Goal: Obtain resource: Obtain resource

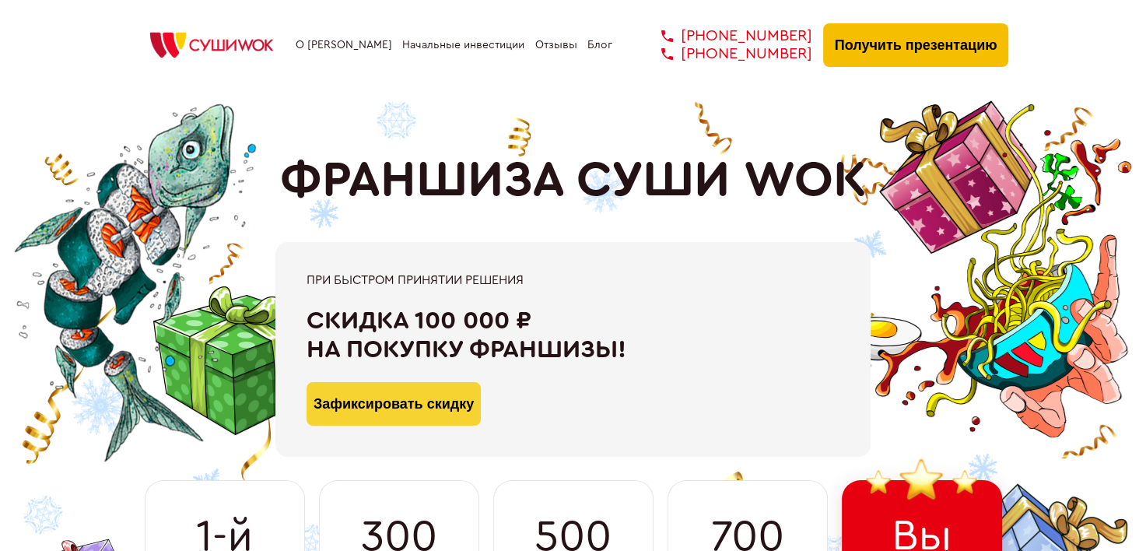
click at [942, 44] on button "Получить презентацию" at bounding box center [916, 45] width 186 height 44
click at [433, 45] on link "Начальные инвестиции" at bounding box center [463, 45] width 122 height 12
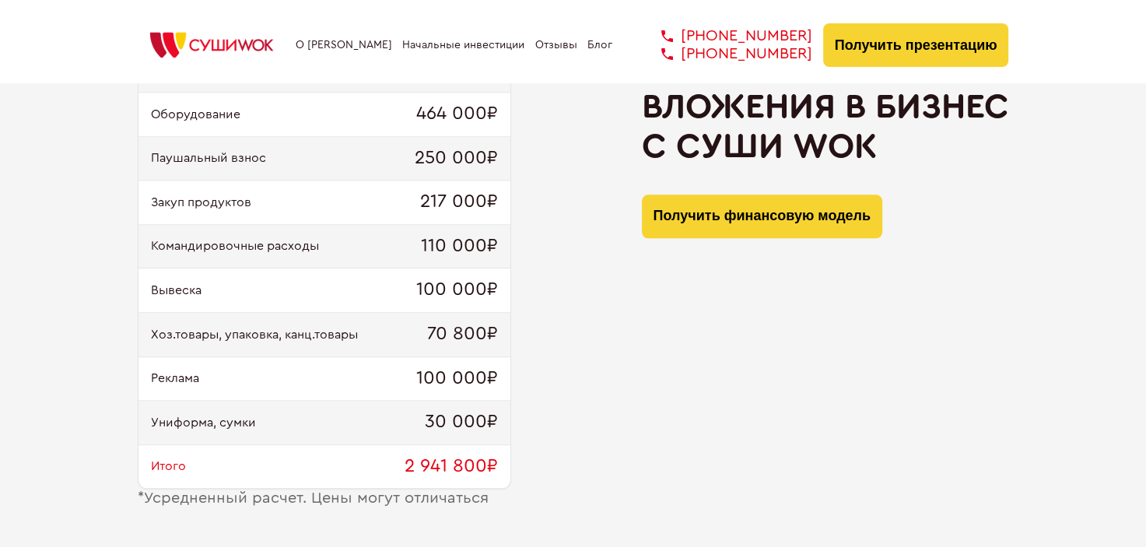
click at [356, 44] on link "О [PERSON_NAME]" at bounding box center [344, 45] width 96 height 12
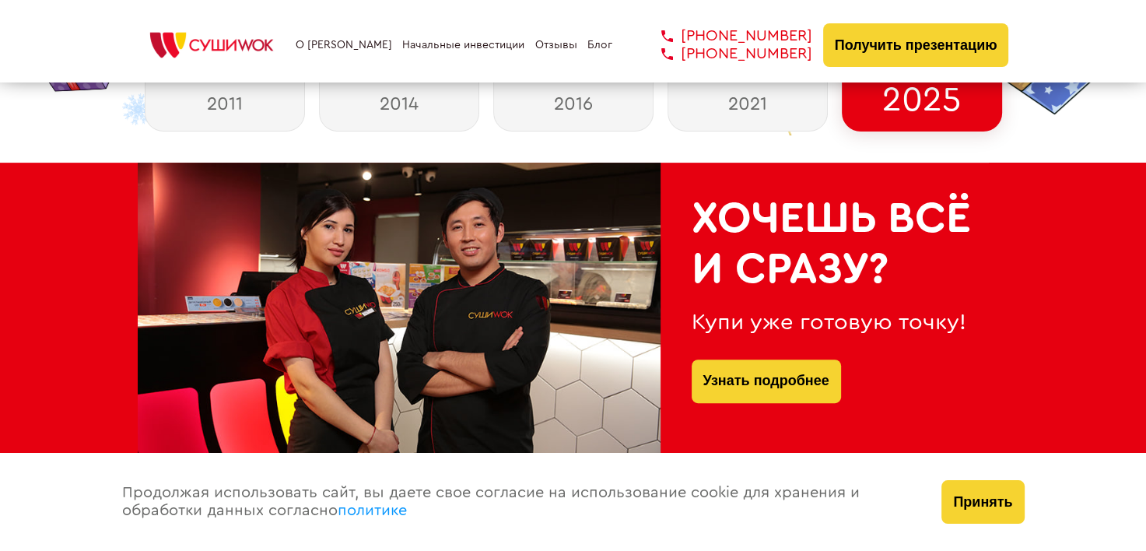
scroll to position [636, 0]
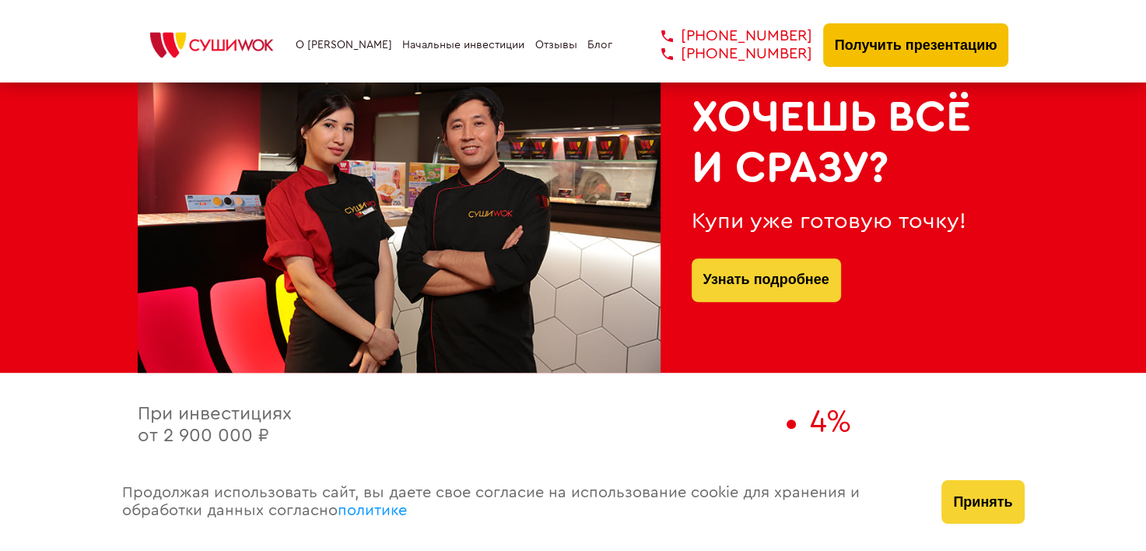
click at [877, 54] on button "Получить презентацию" at bounding box center [916, 45] width 186 height 44
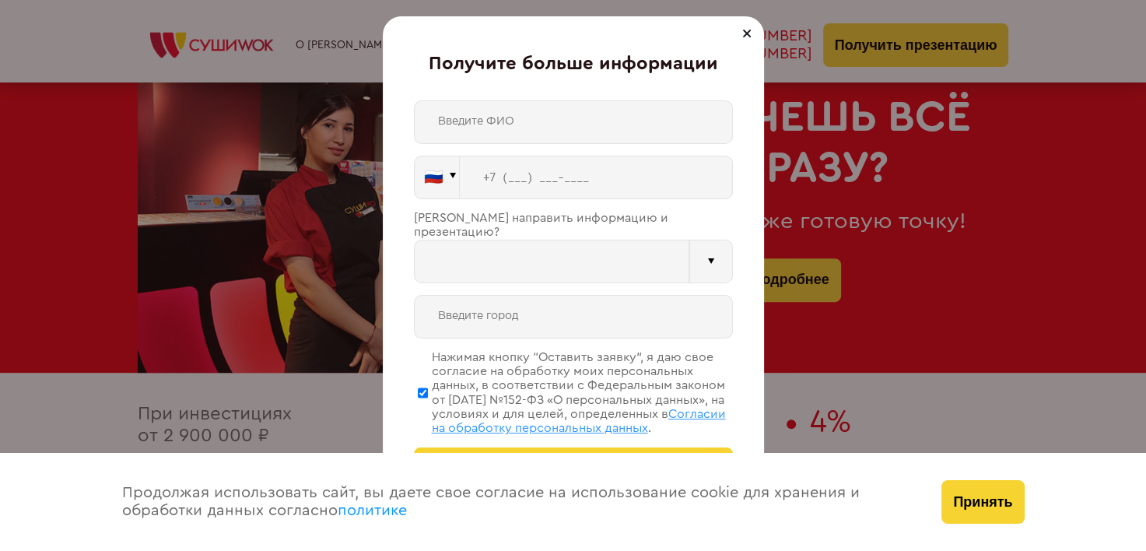
click at [476, 134] on input "text" at bounding box center [573, 122] width 319 height 44
type input "[PERSON_NAME]"
type input "[PHONE_NUMBER]"
click at [713, 257] on div at bounding box center [711, 262] width 44 height 44
click at [587, 258] on input "text" at bounding box center [551, 262] width 275 height 44
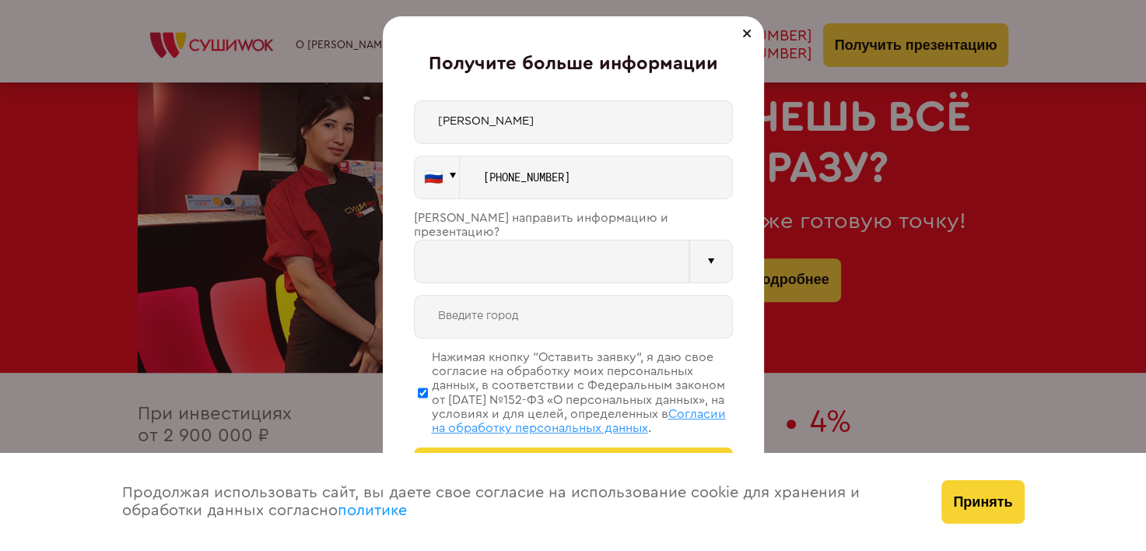
click at [485, 258] on input "text" at bounding box center [551, 262] width 275 height 44
click at [466, 244] on input "text" at bounding box center [551, 262] width 275 height 44
click at [460, 303] on input "text" at bounding box center [573, 317] width 319 height 44
type input "[GEOGRAPHIC_DATA]"
click at [546, 248] on input "text" at bounding box center [551, 262] width 275 height 44
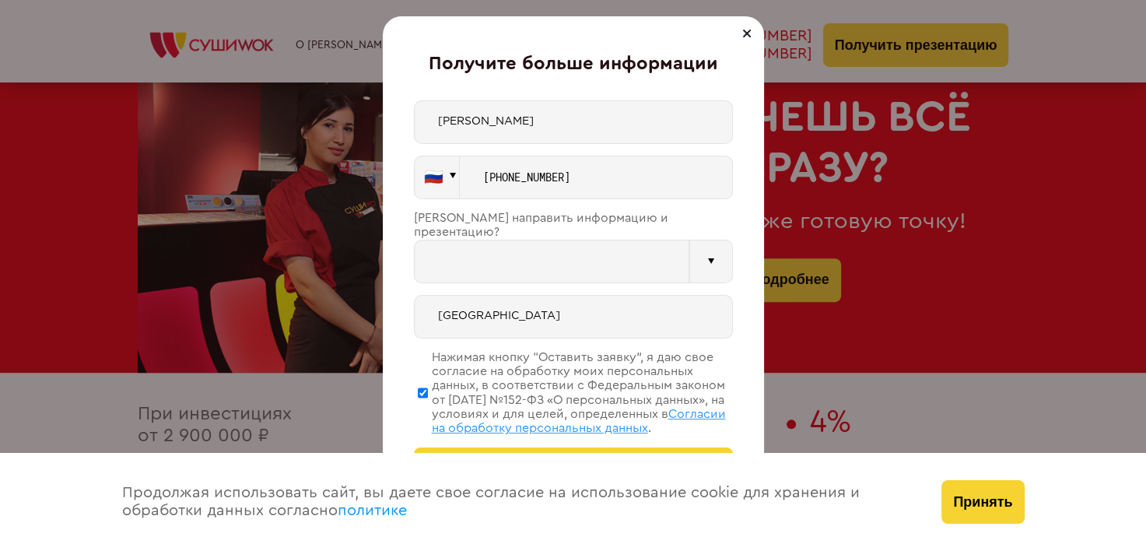
click at [716, 255] on div at bounding box center [711, 262] width 44 height 44
click at [467, 260] on input "text" at bounding box center [551, 262] width 275 height 44
click at [467, 254] on input "text" at bounding box center [551, 262] width 275 height 44
click at [476, 243] on input "text" at bounding box center [551, 262] width 275 height 44
click at [478, 243] on input "text" at bounding box center [551, 262] width 275 height 44
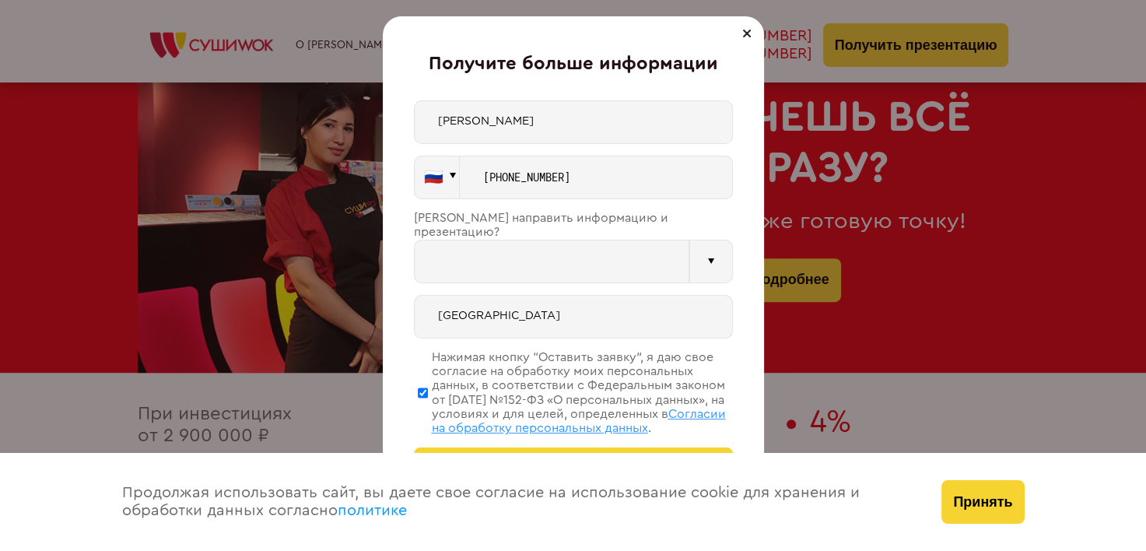
click at [478, 243] on input "text" at bounding box center [551, 262] width 275 height 44
click at [694, 252] on div at bounding box center [711, 262] width 44 height 44
click at [603, 255] on input "text" at bounding box center [551, 262] width 275 height 44
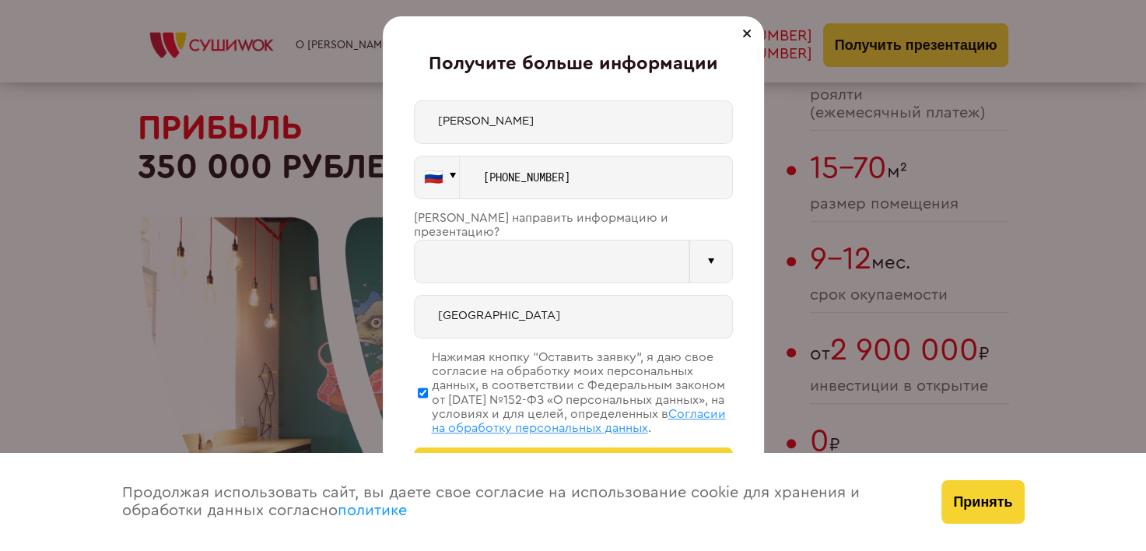
scroll to position [1060, 0]
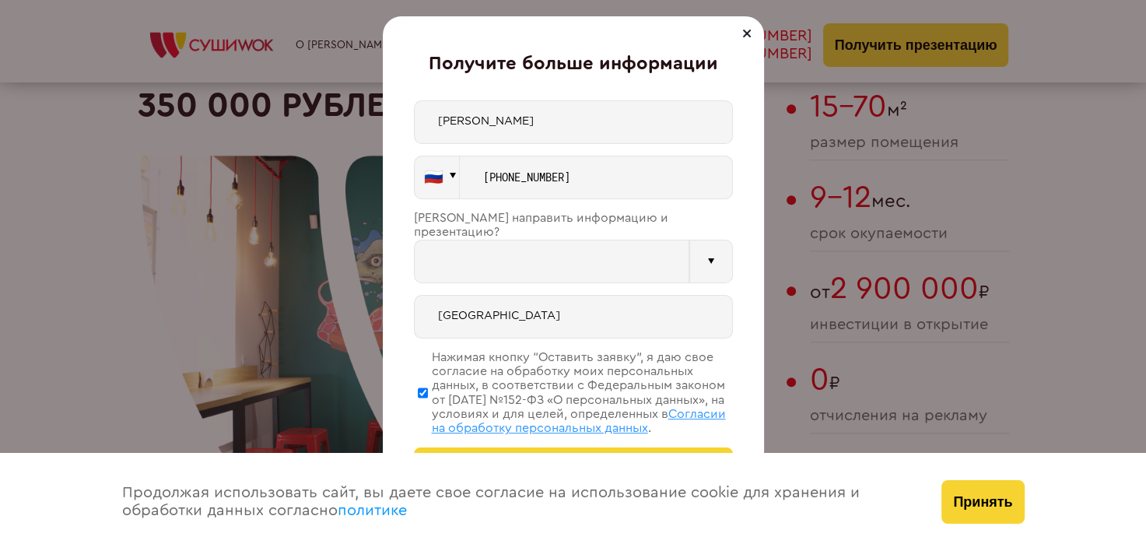
click at [754, 40] on div at bounding box center [746, 33] width 19 height 19
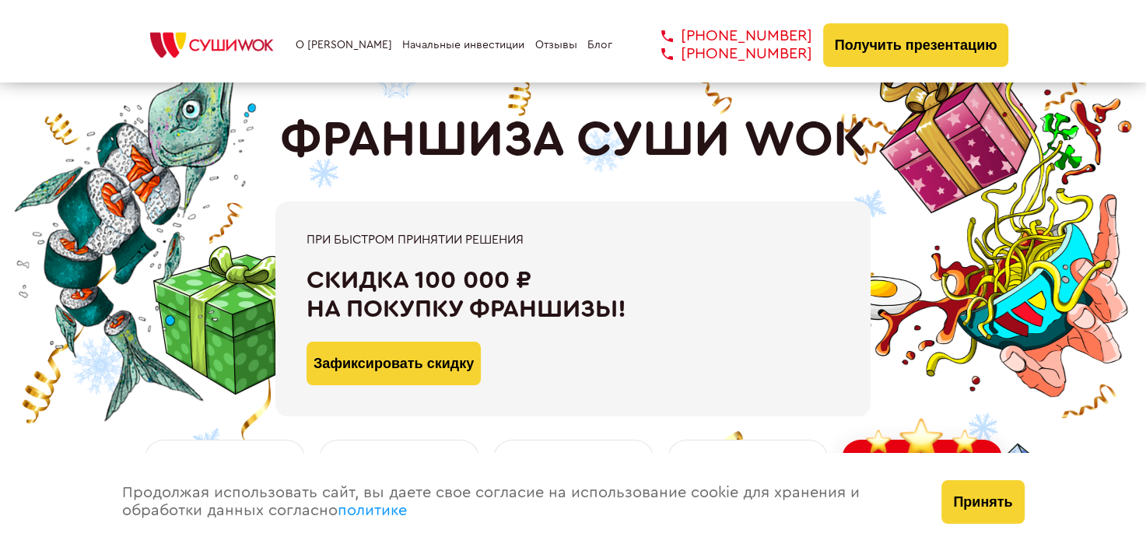
scroll to position [0, 0]
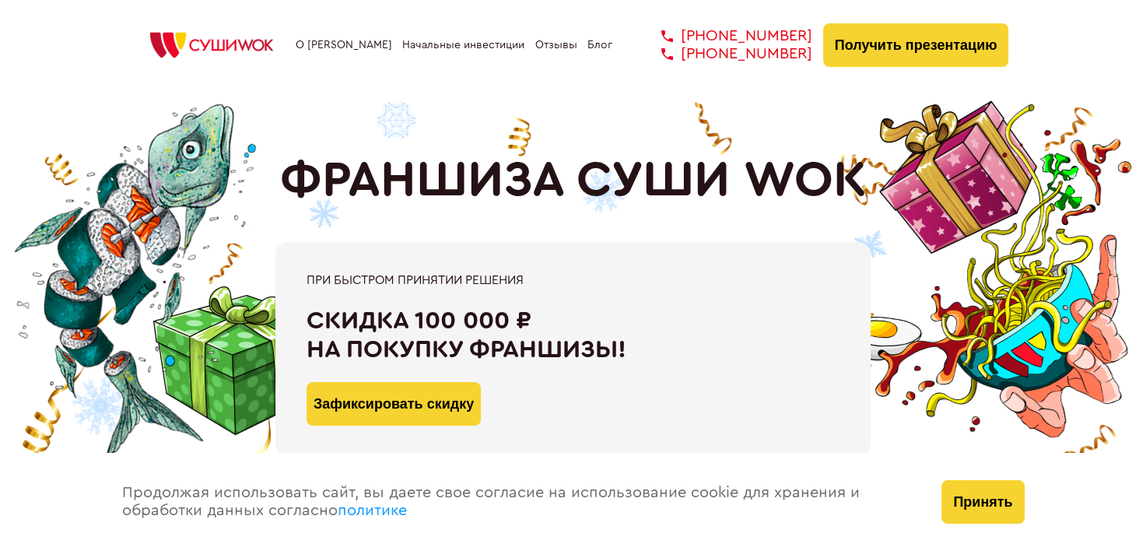
click at [600, 48] on link "Блог" at bounding box center [599, 45] width 25 height 12
click at [965, 501] on button "Принять" at bounding box center [982, 502] width 82 height 44
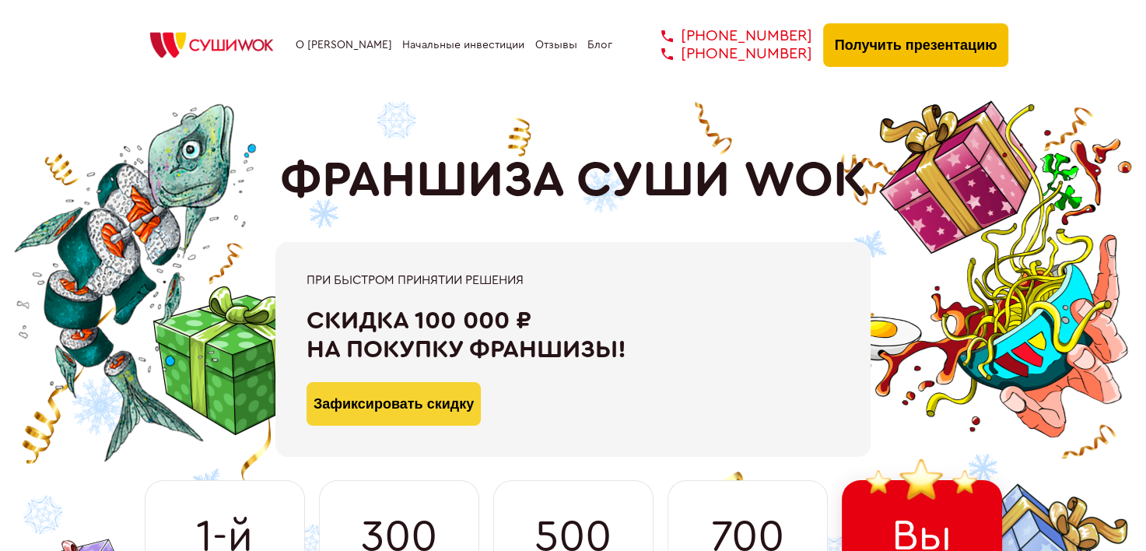
click at [888, 44] on button "Получить презентацию" at bounding box center [916, 45] width 186 height 44
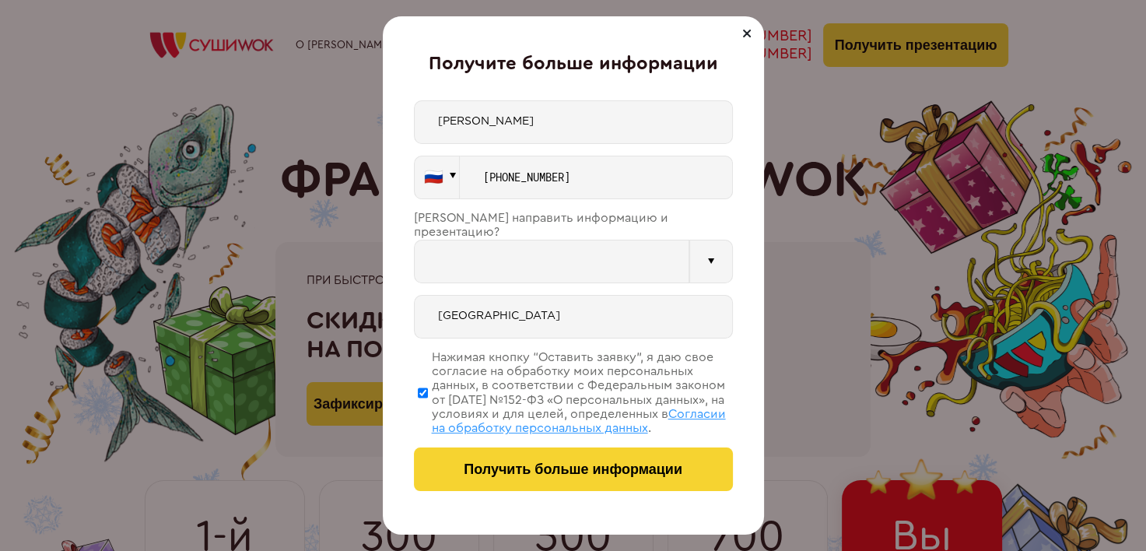
click at [542, 260] on input "text" at bounding box center [551, 262] width 275 height 44
click at [716, 254] on div at bounding box center [711, 262] width 44 height 44
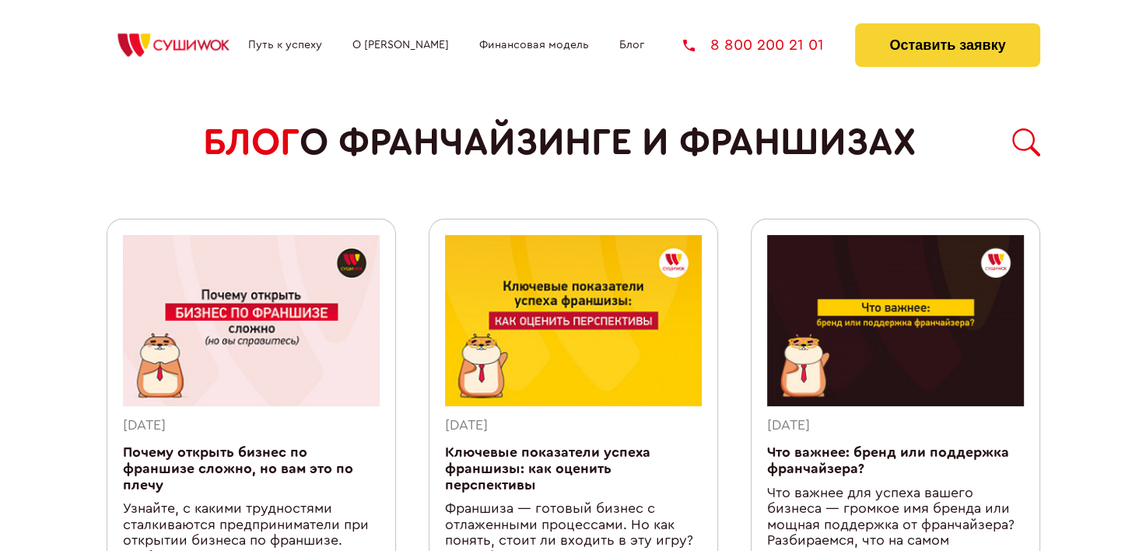
click at [277, 47] on link "Путь к успеху" at bounding box center [285, 45] width 74 height 12
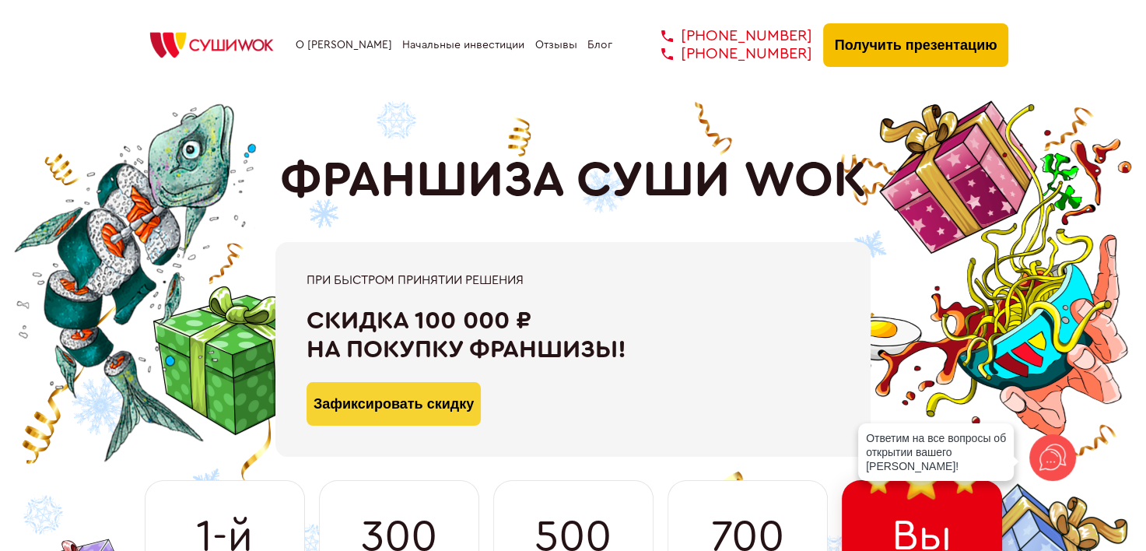
click at [898, 40] on button "Получить презентацию" at bounding box center [916, 45] width 186 height 44
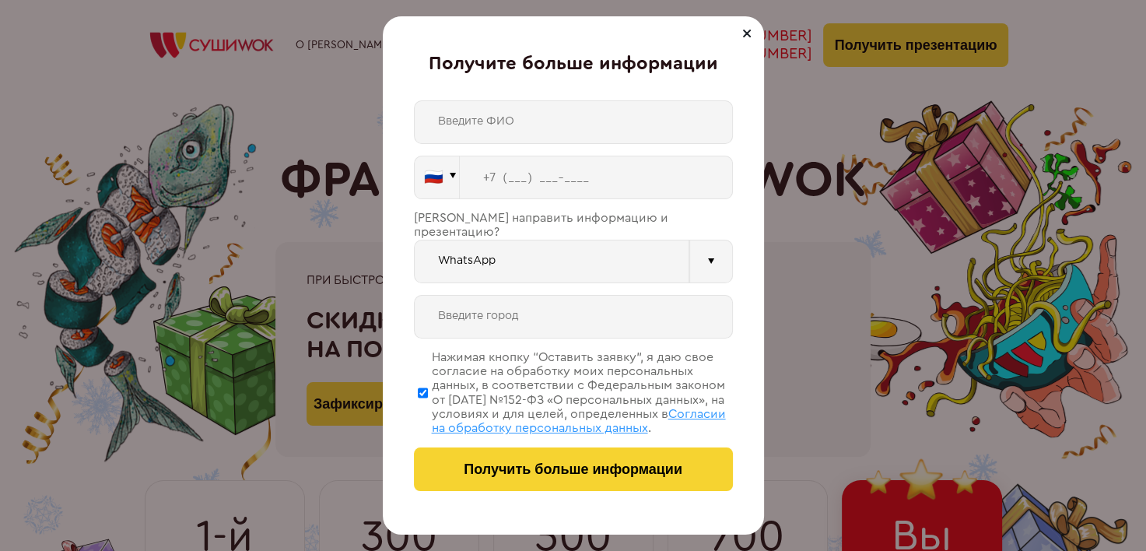
click at [743, 34] on div at bounding box center [746, 33] width 19 height 19
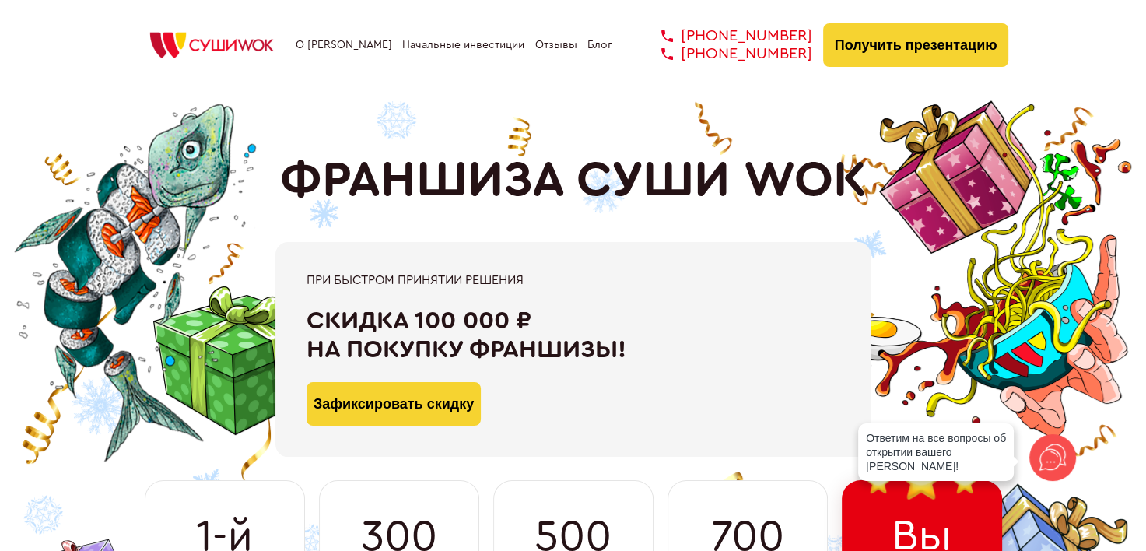
click at [500, 44] on link "Начальные инвестиции" at bounding box center [463, 45] width 122 height 12
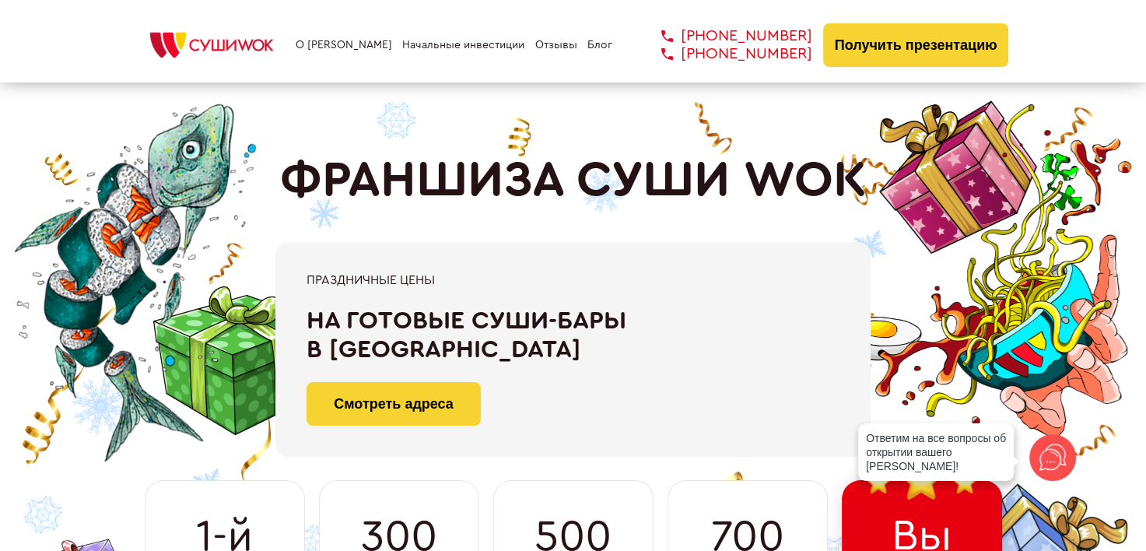
scroll to position [1656, 0]
